Goal: Check status: Check status

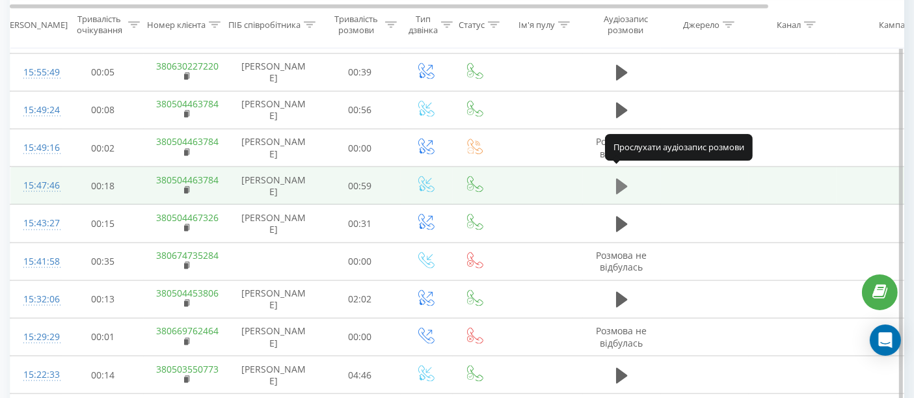
click at [624, 179] on icon at bounding box center [622, 187] width 12 height 16
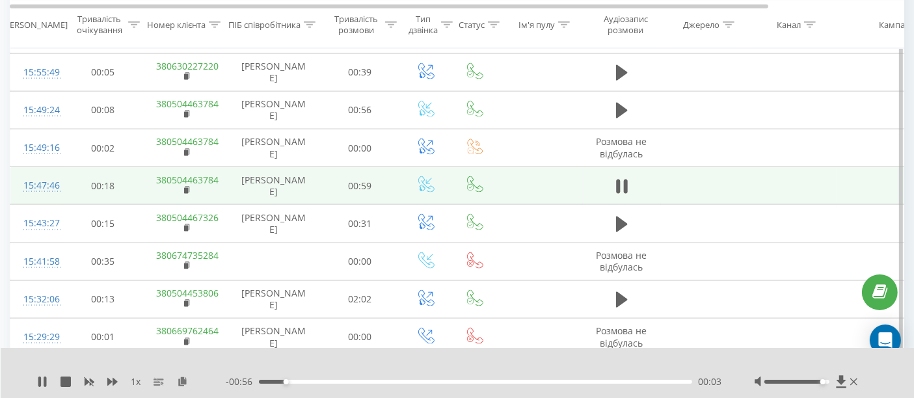
click at [821, 380] on div at bounding box center [797, 382] width 65 height 4
click at [562, 353] on div "1 x - 00:45 00:14 00:14" at bounding box center [458, 373] width 914 height 50
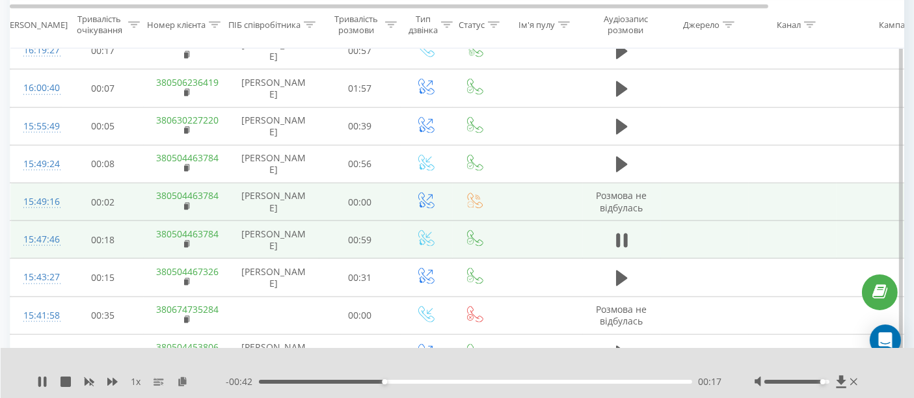
scroll to position [1735, 0]
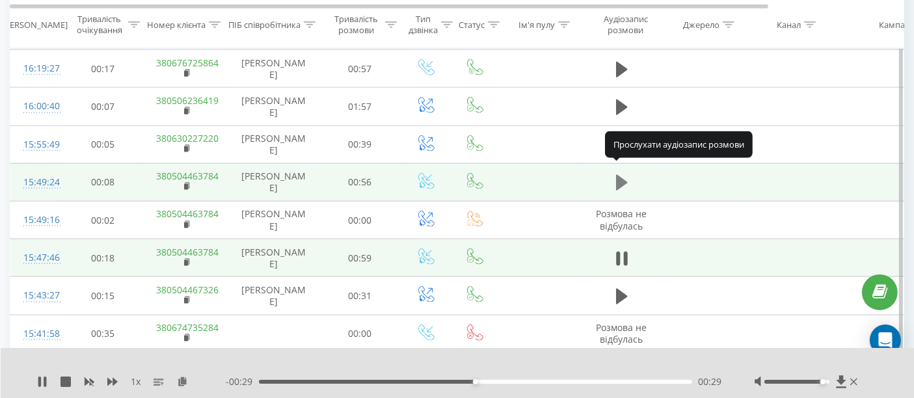
click at [618, 176] on icon at bounding box center [622, 183] width 12 height 16
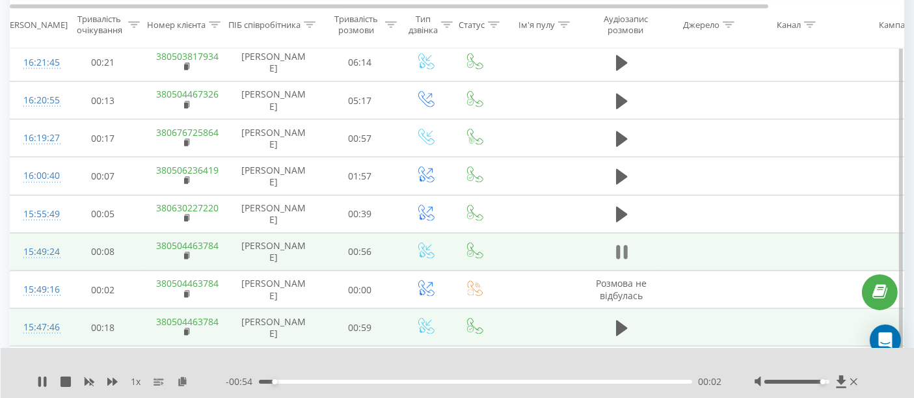
scroll to position [1663, 0]
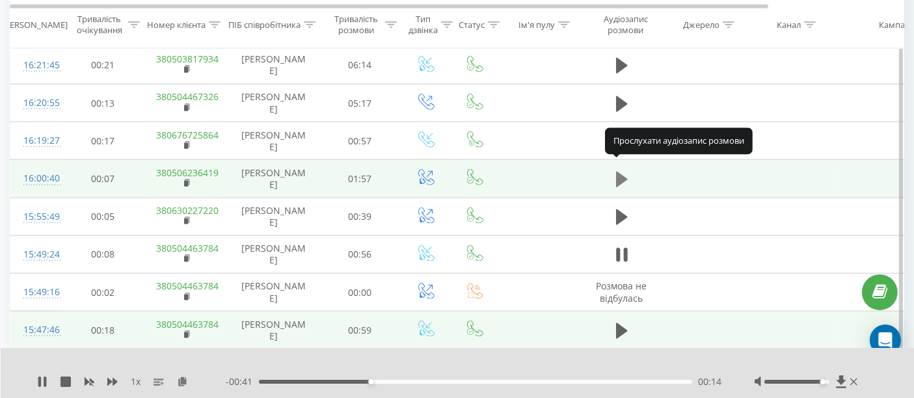
click at [620, 172] on icon at bounding box center [622, 180] width 12 height 16
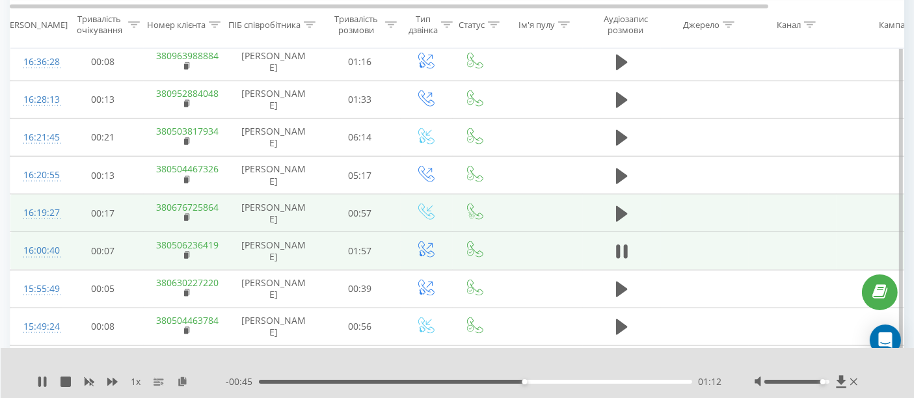
scroll to position [1518, 0]
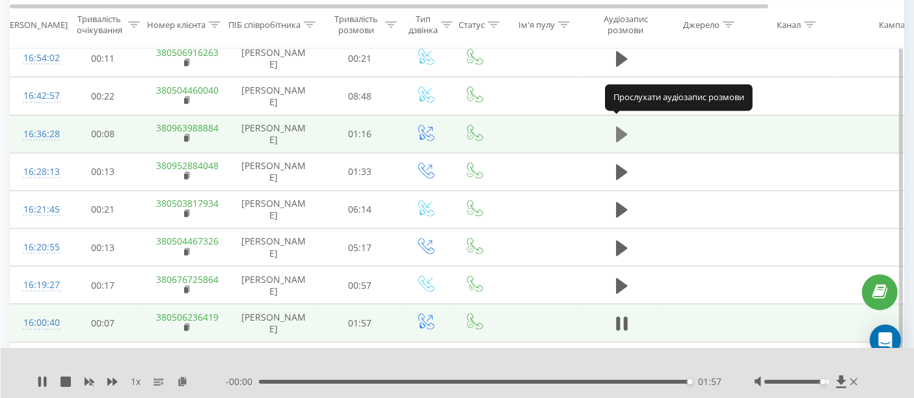
click at [621, 127] on icon at bounding box center [622, 135] width 12 height 16
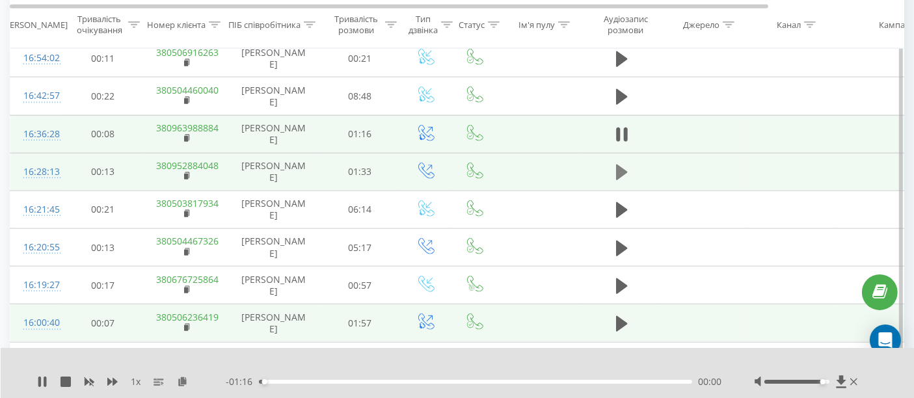
click at [620, 167] on icon at bounding box center [622, 173] width 12 height 16
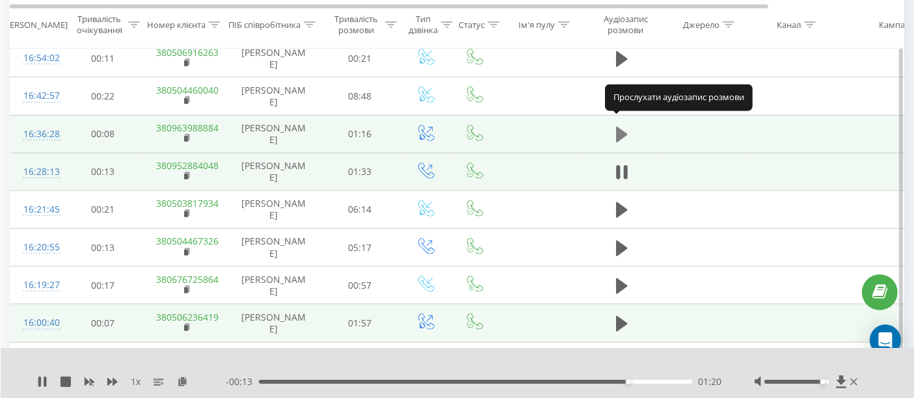
click at [619, 127] on icon at bounding box center [622, 135] width 12 height 16
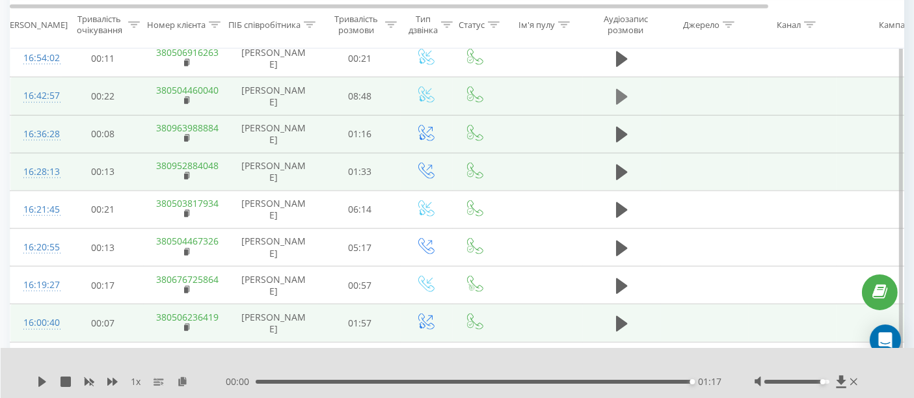
click at [625, 91] on icon at bounding box center [622, 97] width 12 height 18
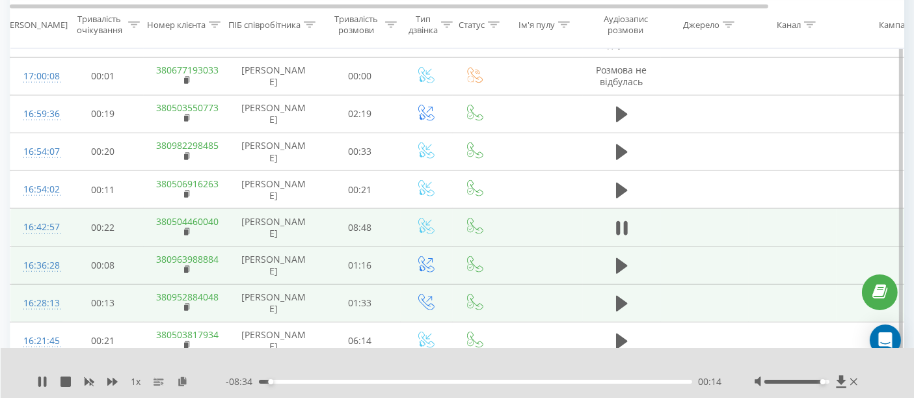
scroll to position [1374, 0]
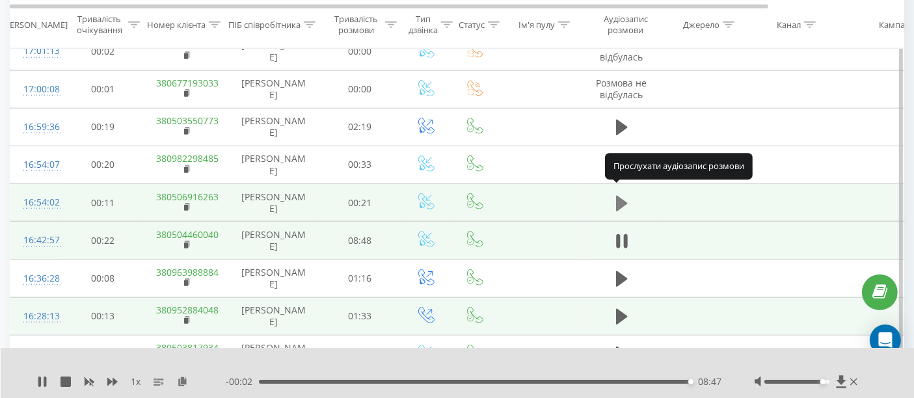
click at [623, 195] on icon at bounding box center [622, 203] width 12 height 16
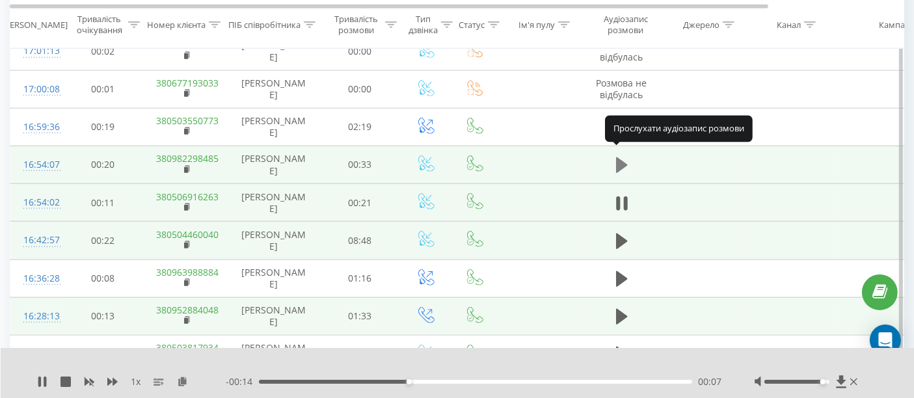
click at [625, 156] on icon at bounding box center [622, 165] width 12 height 18
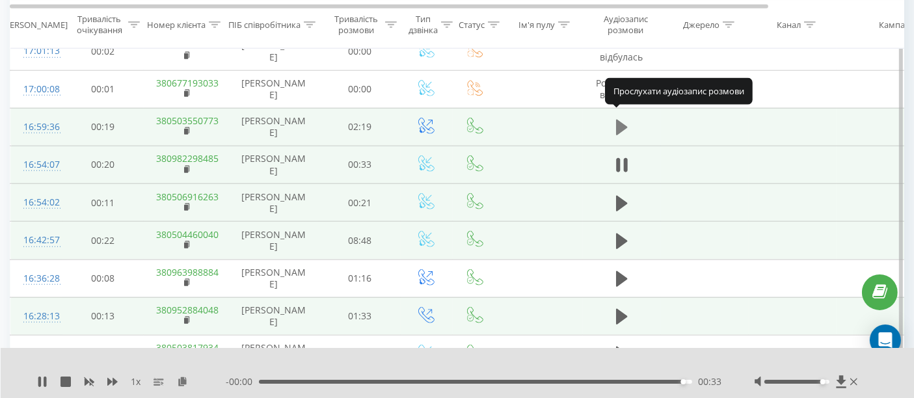
click at [621, 120] on icon at bounding box center [622, 128] width 12 height 16
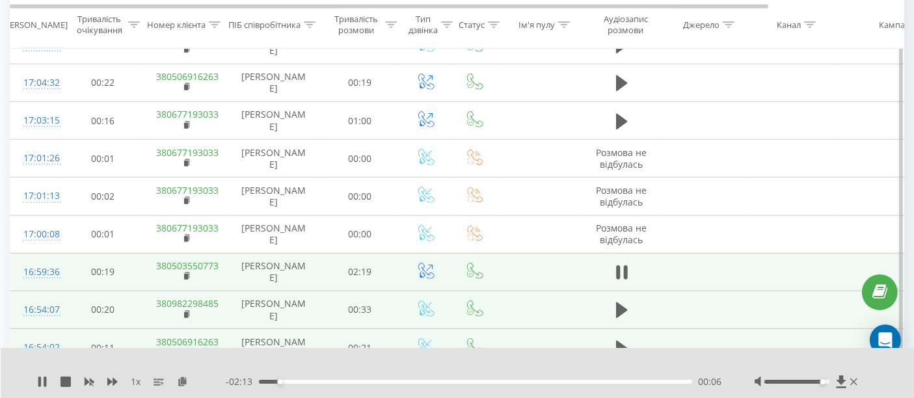
scroll to position [1157, 0]
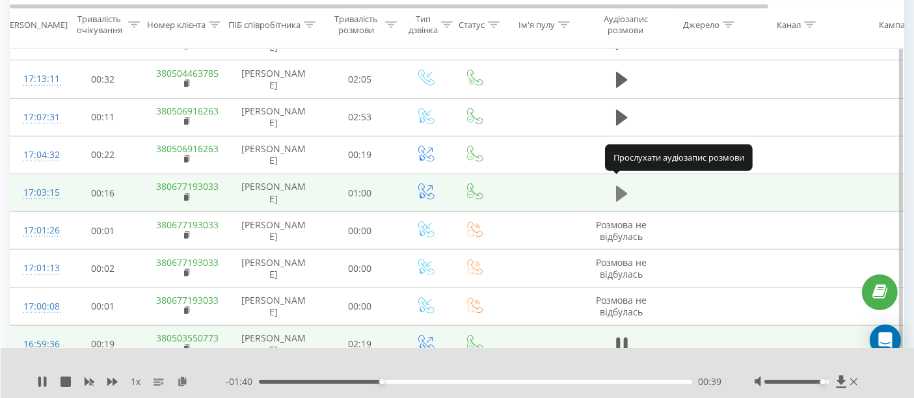
click at [620, 188] on icon at bounding box center [622, 193] width 12 height 16
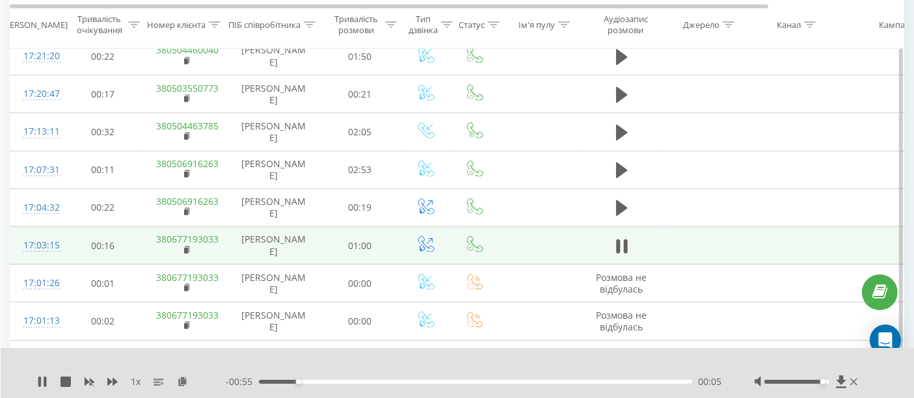
scroll to position [1084, 0]
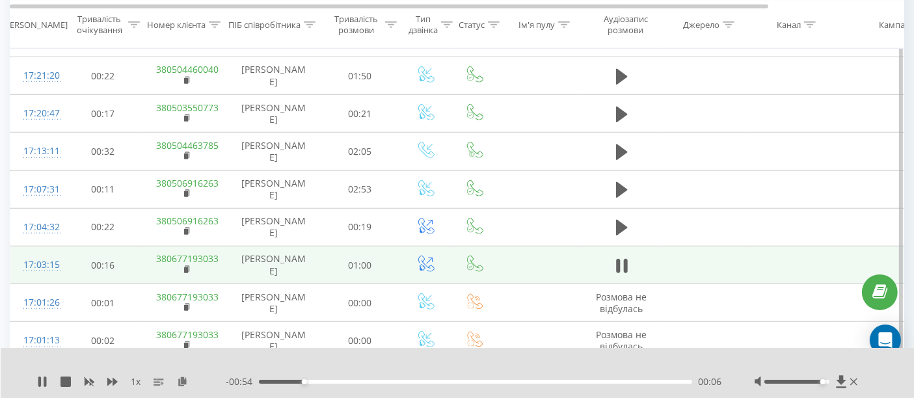
click at [620, 188] on icon at bounding box center [622, 190] width 12 height 16
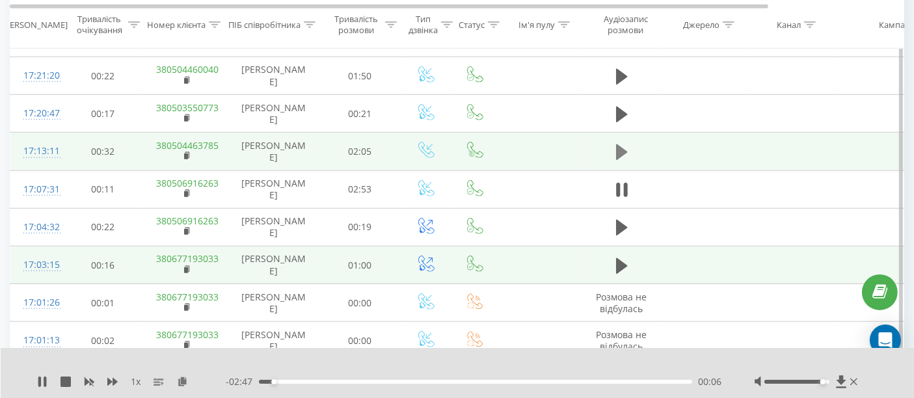
click at [619, 148] on icon at bounding box center [622, 152] width 12 height 16
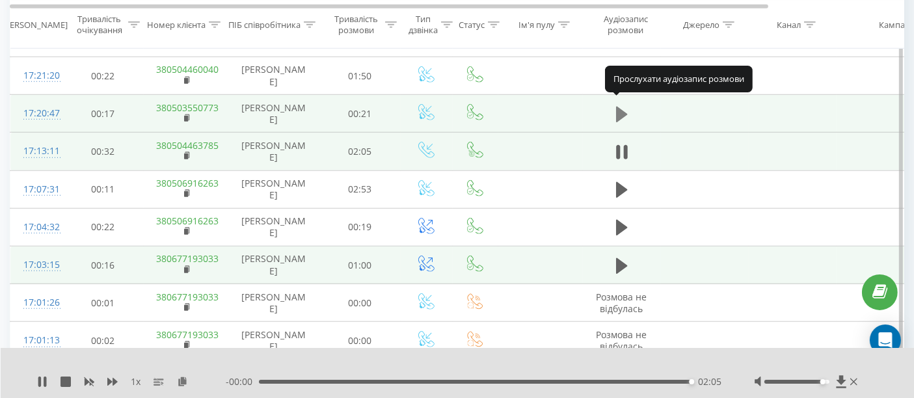
click at [620, 107] on icon at bounding box center [622, 115] width 12 height 16
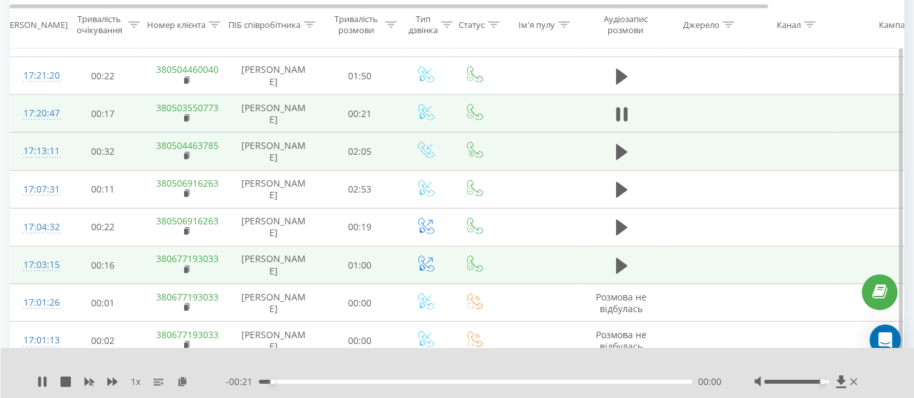
scroll to position [1012, 0]
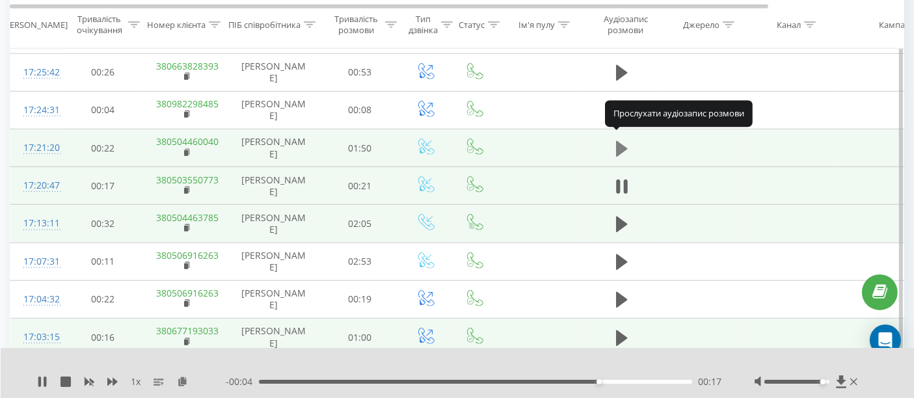
click at [623, 141] on icon at bounding box center [622, 149] width 12 height 16
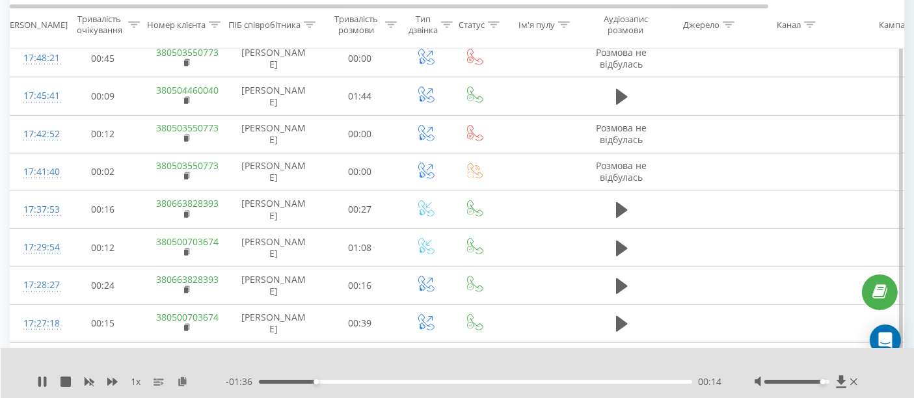
scroll to position [651, 0]
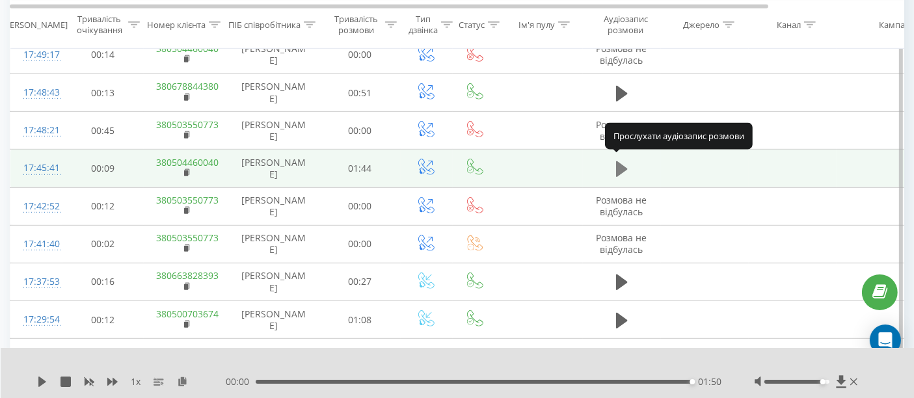
click at [623, 164] on icon at bounding box center [622, 169] width 12 height 16
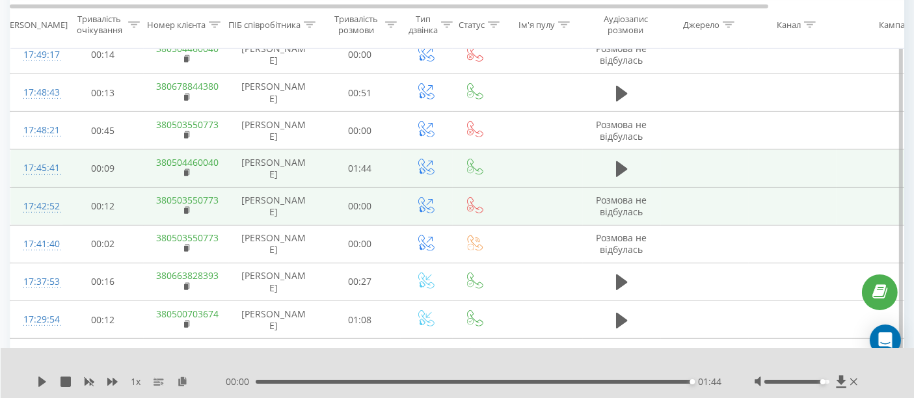
scroll to position [578, 0]
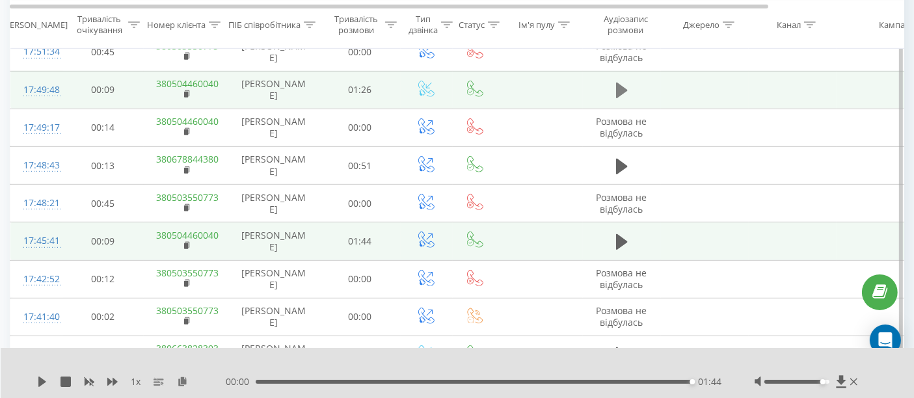
click at [619, 85] on icon at bounding box center [622, 91] width 12 height 16
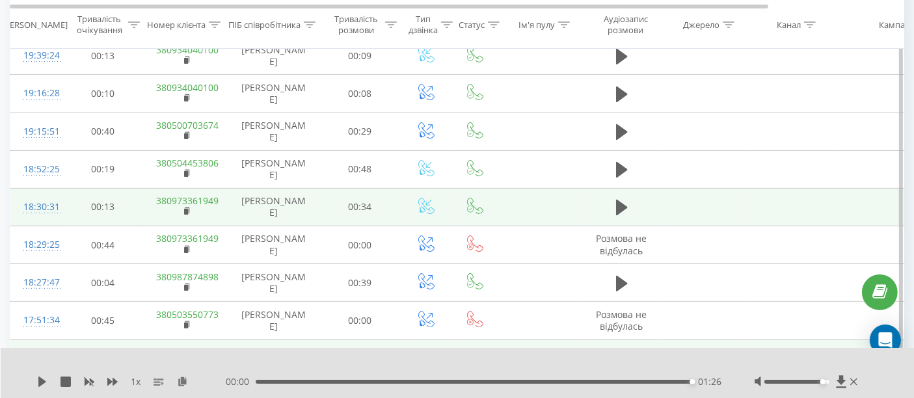
scroll to position [289, 0]
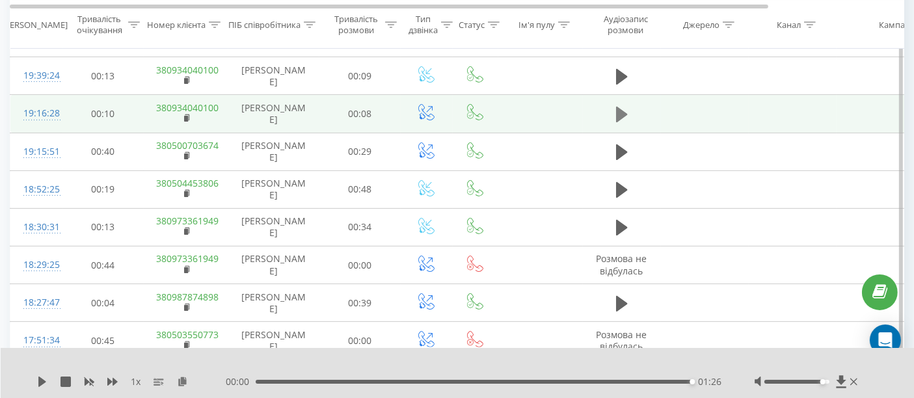
click at [625, 112] on icon at bounding box center [622, 115] width 12 height 16
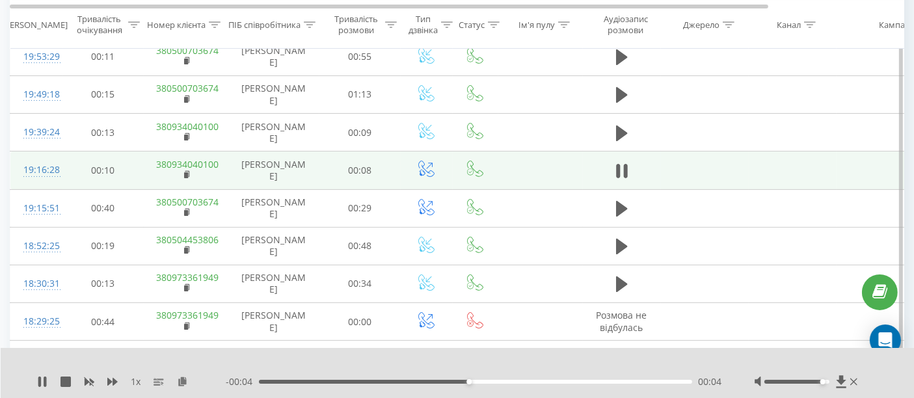
scroll to position [217, 0]
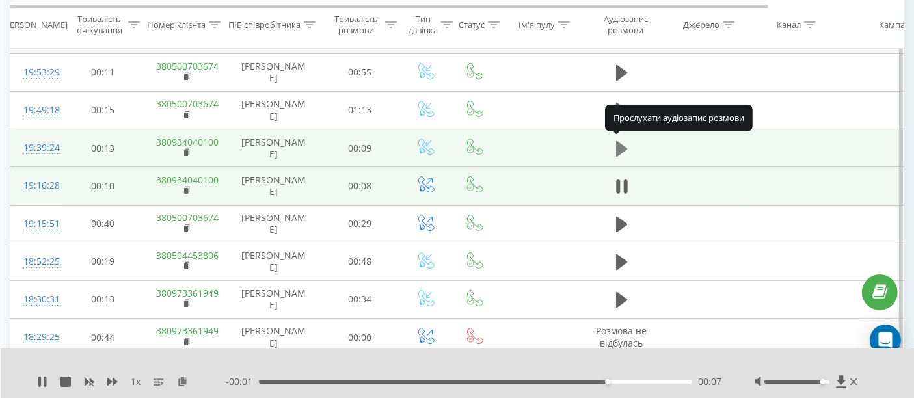
click at [623, 146] on icon at bounding box center [622, 149] width 12 height 16
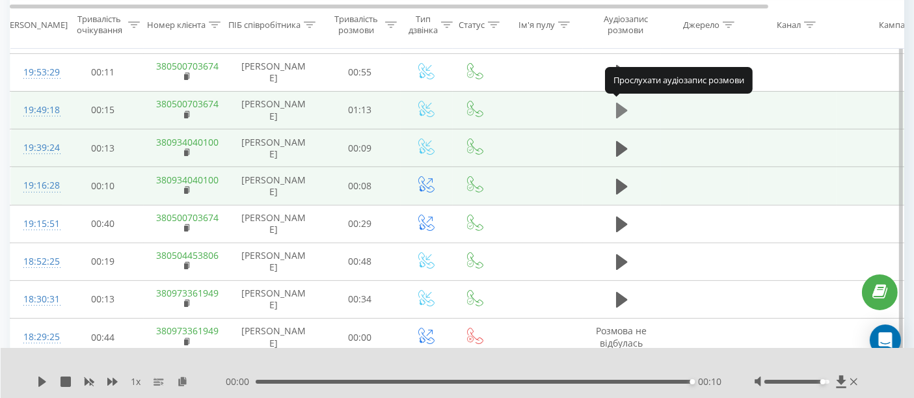
click at [619, 107] on icon at bounding box center [622, 111] width 12 height 16
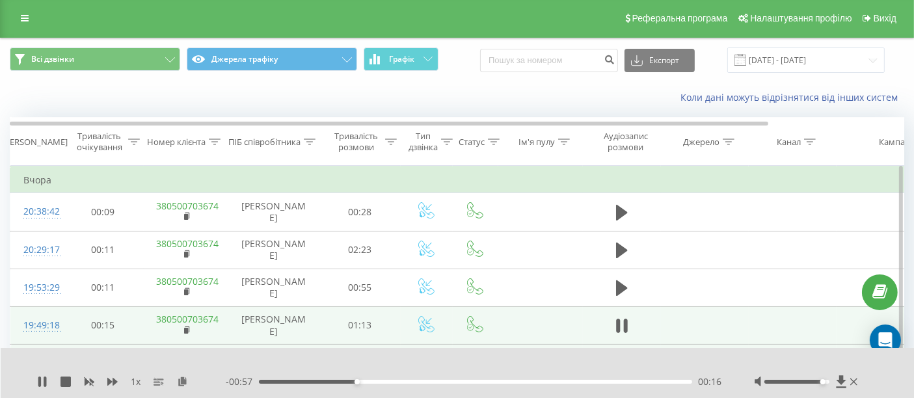
scroll to position [0, 0]
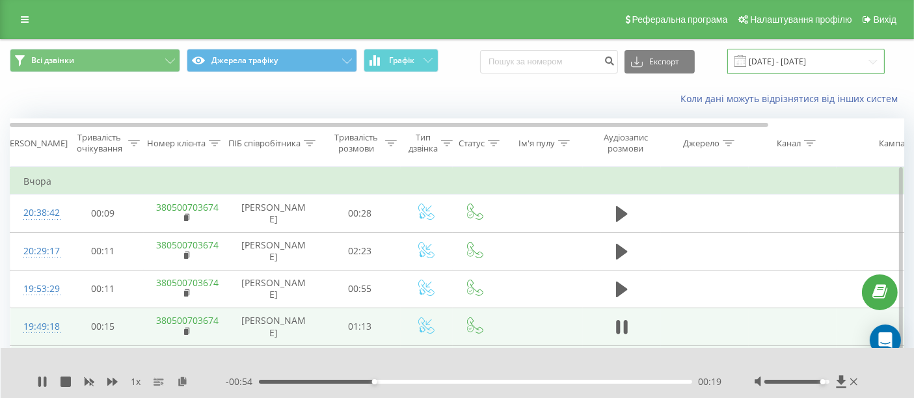
click at [767, 59] on input "[DATE] - [DATE]" at bounding box center [807, 61] width 158 height 25
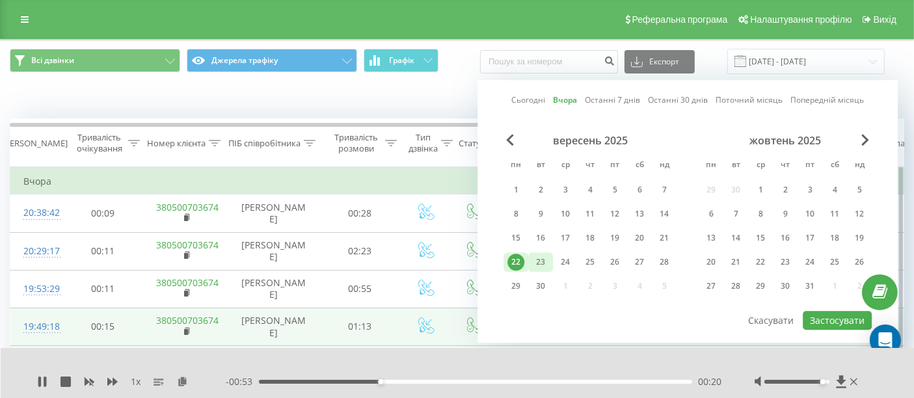
click at [542, 264] on div "23" at bounding box center [540, 262] width 17 height 17
click at [823, 318] on button "Застосувати" at bounding box center [837, 320] width 69 height 19
type input "[DATE] - [DATE]"
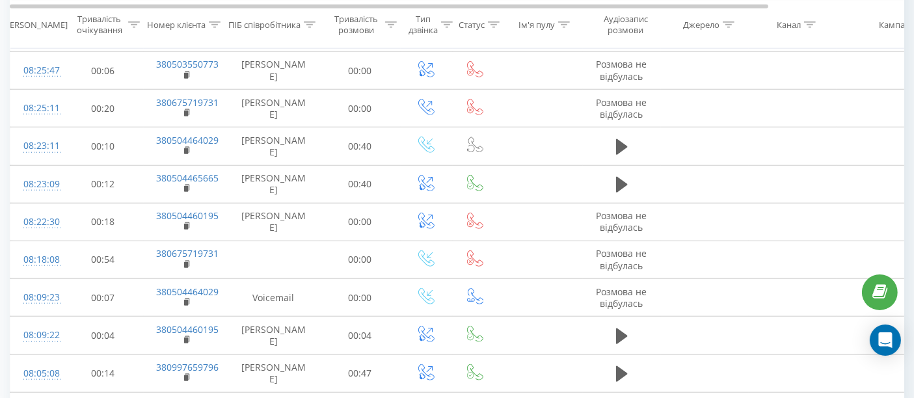
scroll to position [1351, 0]
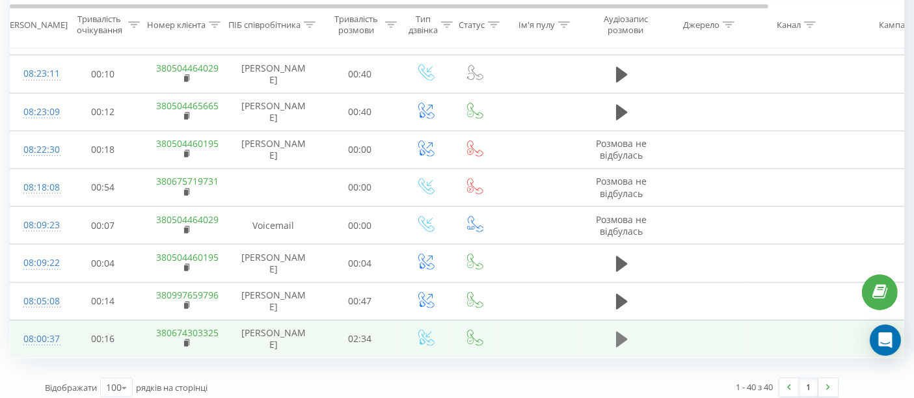
click at [625, 331] on icon at bounding box center [622, 340] width 12 height 18
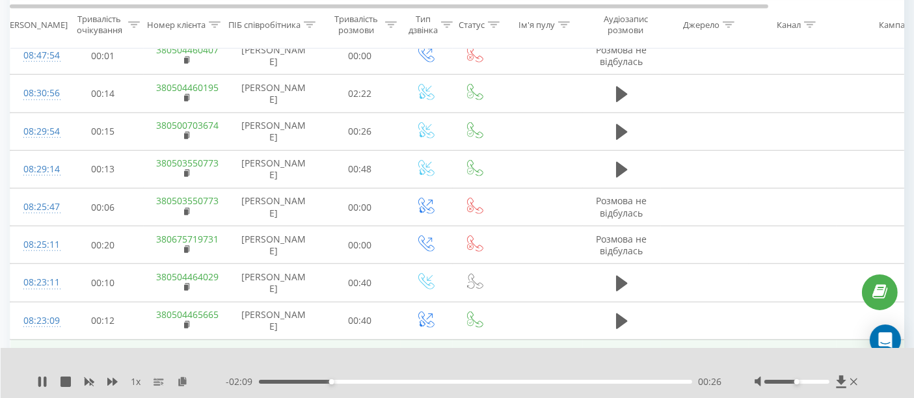
scroll to position [1134, 0]
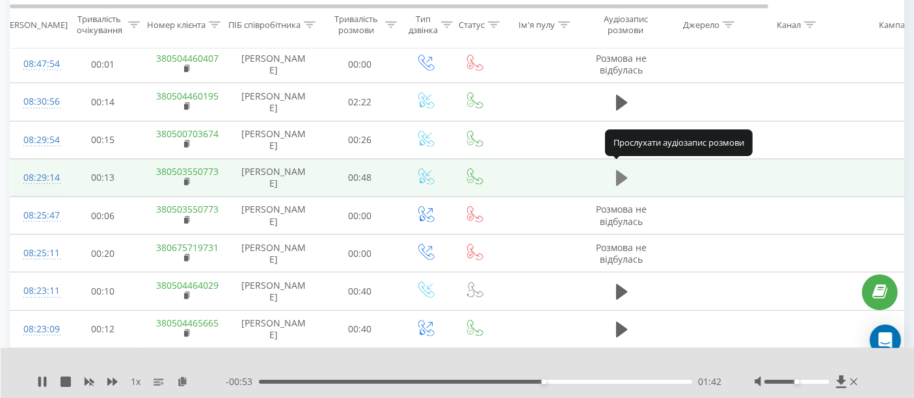
click at [623, 174] on icon at bounding box center [622, 179] width 12 height 16
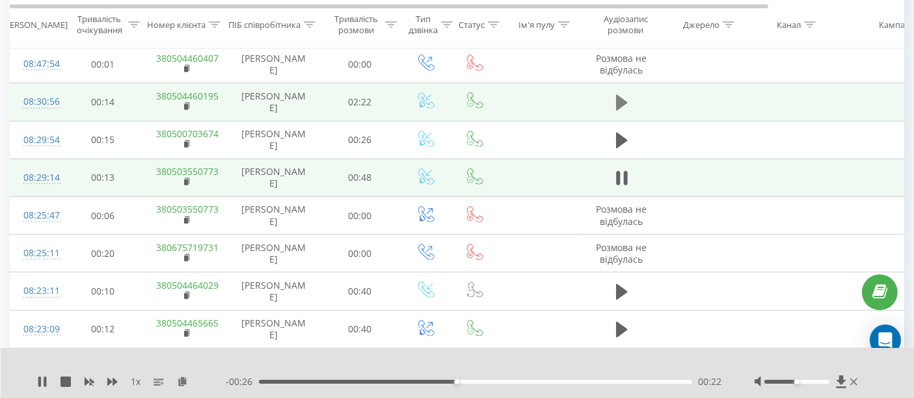
click at [620, 95] on icon at bounding box center [622, 103] width 12 height 16
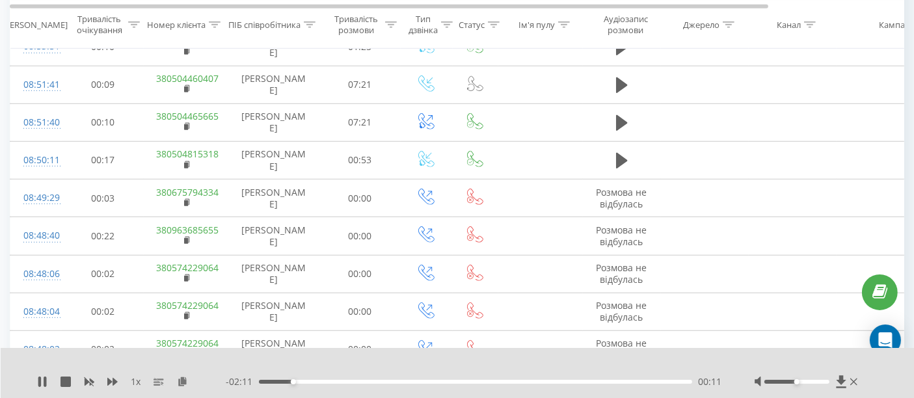
scroll to position [700, 0]
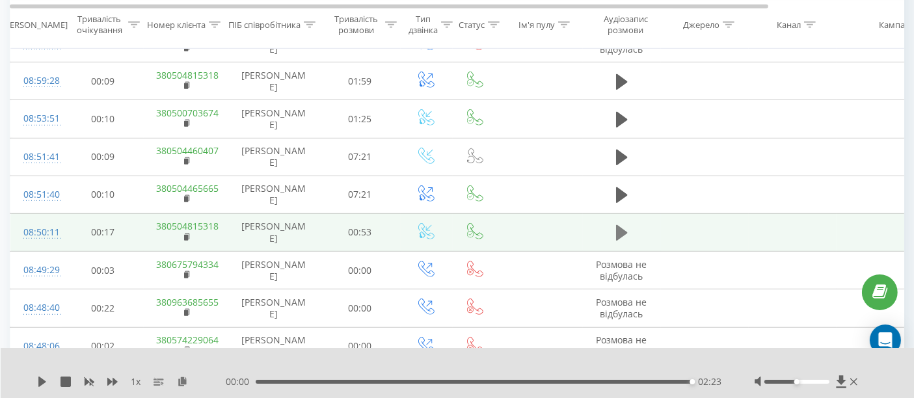
click at [623, 224] on icon at bounding box center [622, 233] width 12 height 18
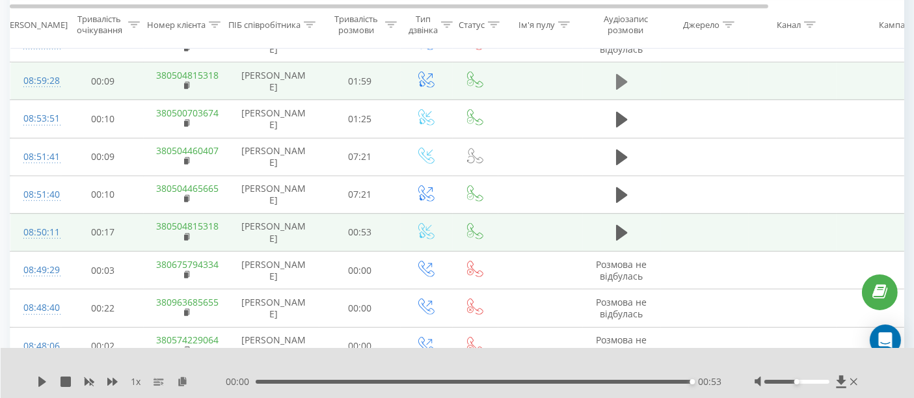
click at [621, 74] on icon at bounding box center [622, 82] width 12 height 16
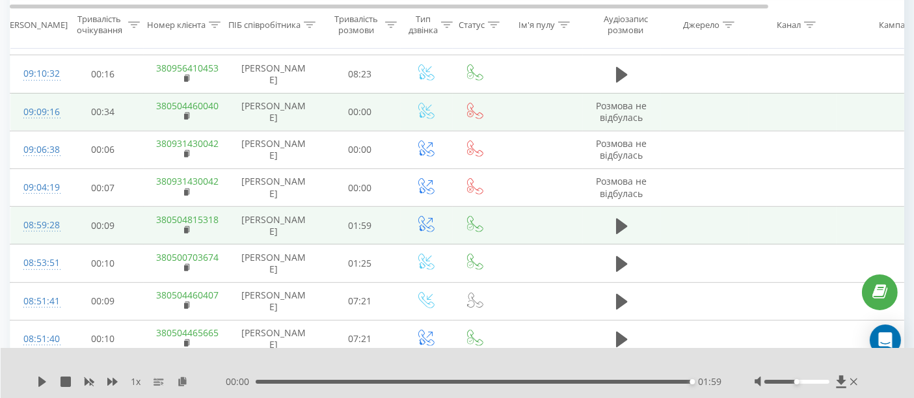
scroll to position [483, 0]
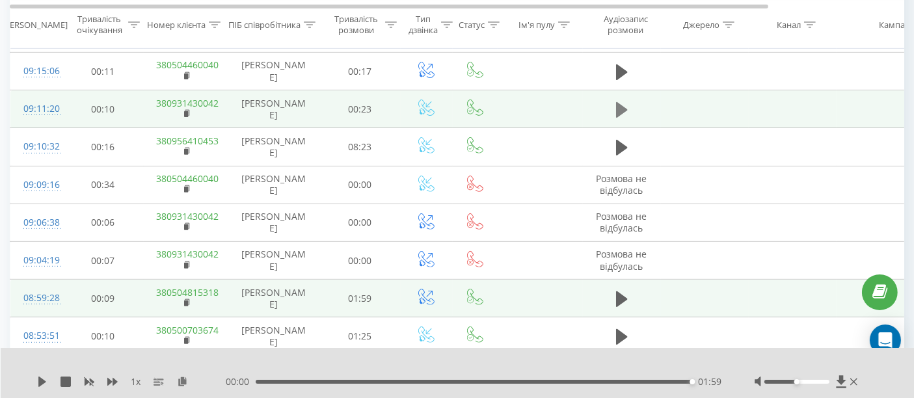
click at [624, 105] on icon at bounding box center [622, 110] width 12 height 16
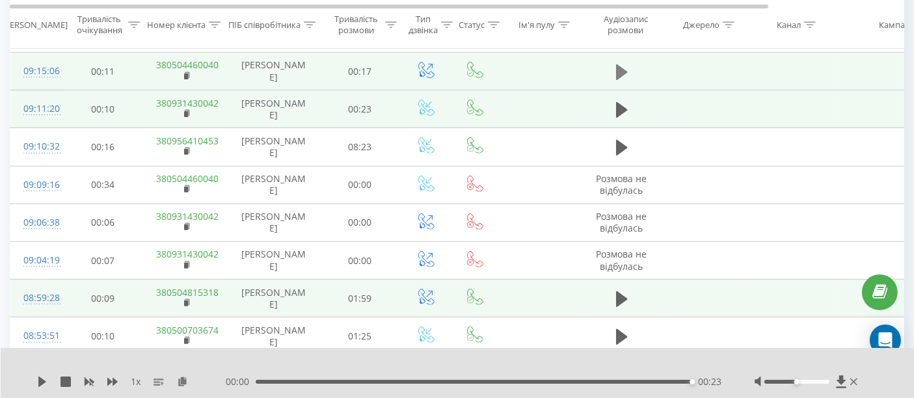
click at [616, 70] on icon at bounding box center [622, 72] width 12 height 16
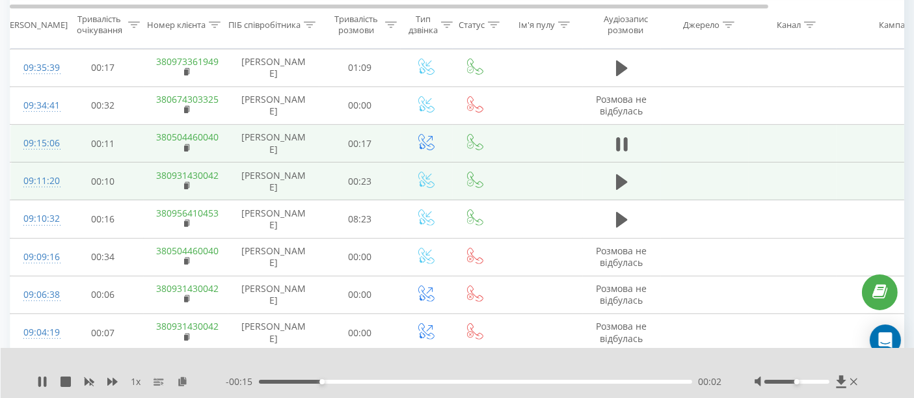
scroll to position [338, 0]
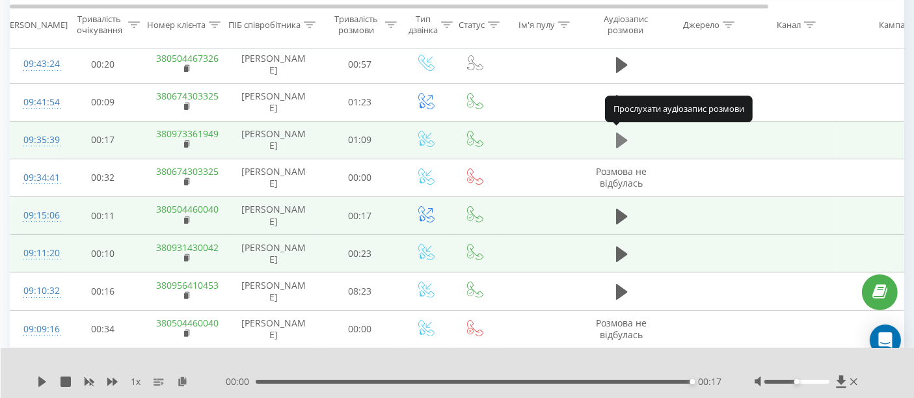
click at [619, 137] on icon at bounding box center [622, 141] width 12 height 16
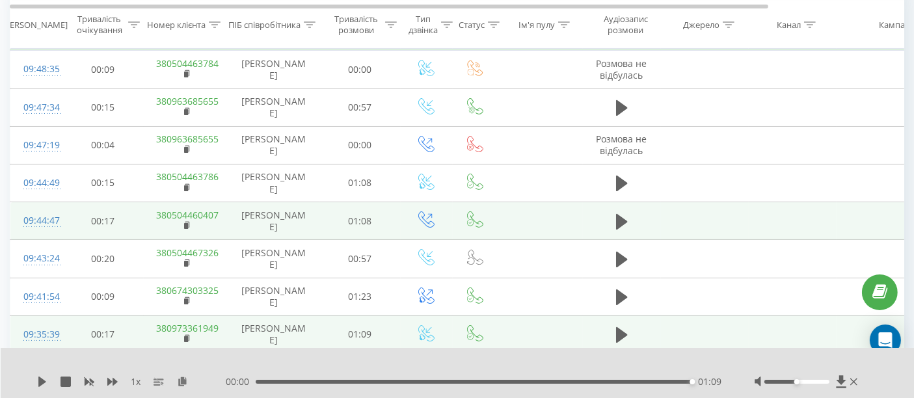
scroll to position [122, 0]
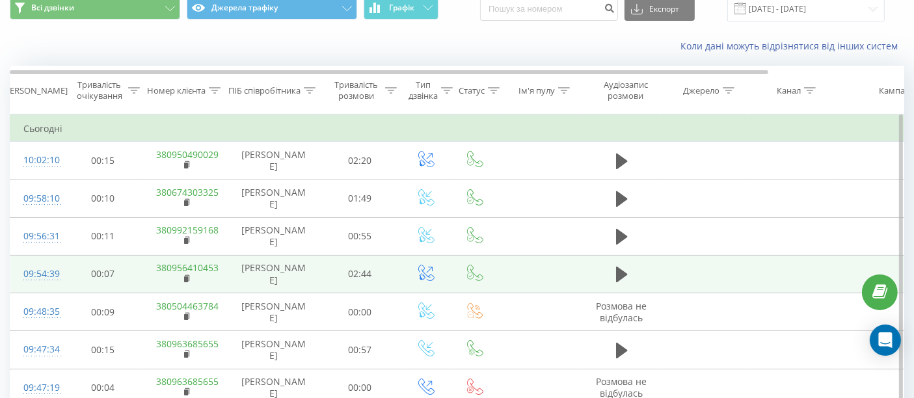
scroll to position [72, 0]
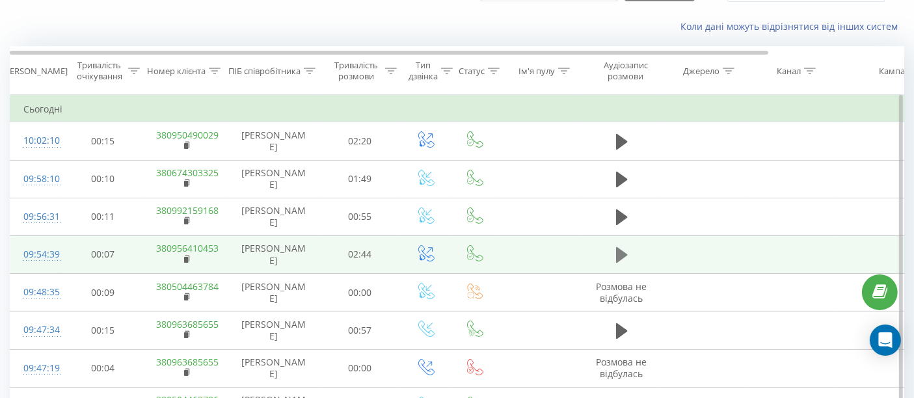
click at [623, 250] on icon at bounding box center [622, 255] width 12 height 18
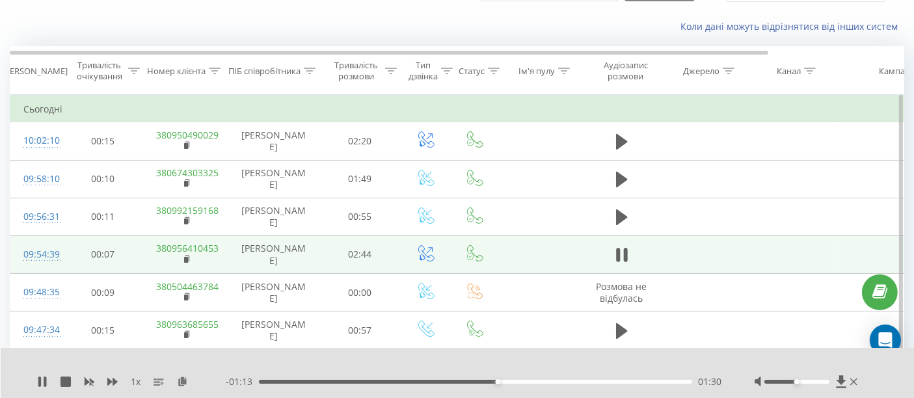
click at [623, 250] on icon at bounding box center [622, 255] width 12 height 18
